Goal: Information Seeking & Learning: Learn about a topic

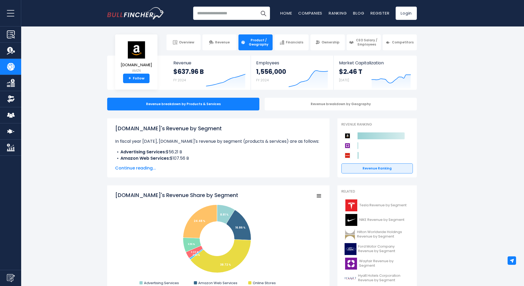
click at [135, 168] on span "Continue reading..." at bounding box center [218, 168] width 207 height 6
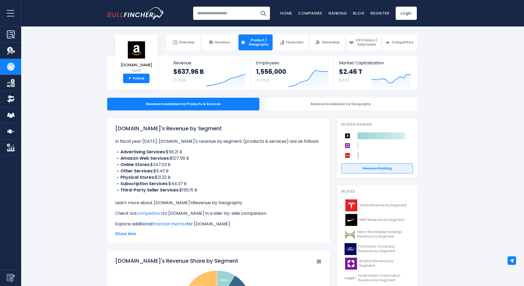
click at [225, 202] on link "Revenue by Geography" at bounding box center [217, 203] width 49 height 6
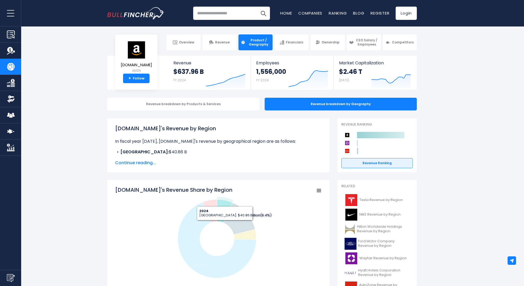
click at [135, 162] on span "Continue reading..." at bounding box center [218, 163] width 207 height 6
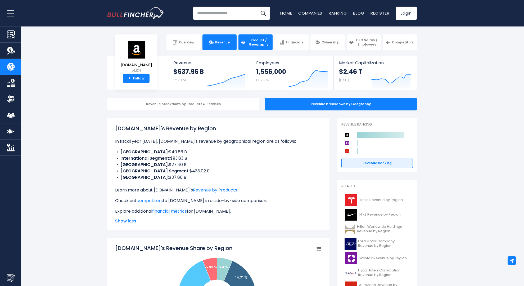
click at [220, 42] on span "Revenue" at bounding box center [222, 42] width 15 height 4
